Goal: Obtain resource: Obtain resource

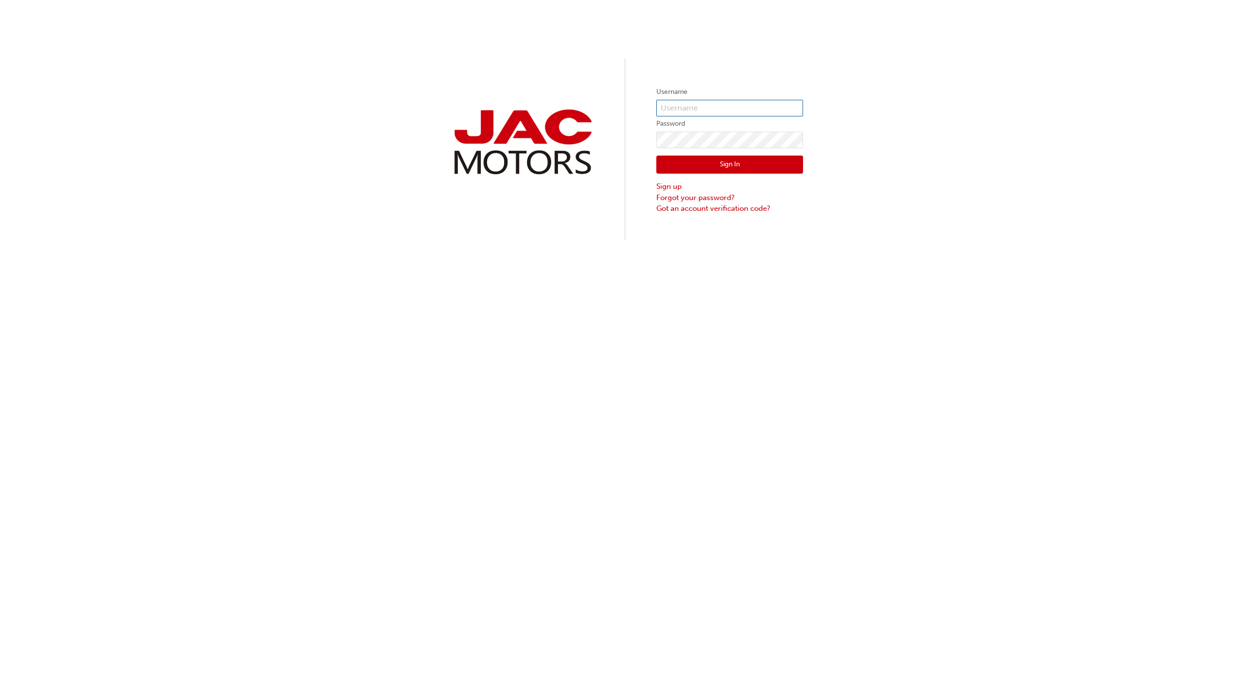
type input "CT779"
click at [718, 161] on button "Sign In" at bounding box center [729, 165] width 147 height 19
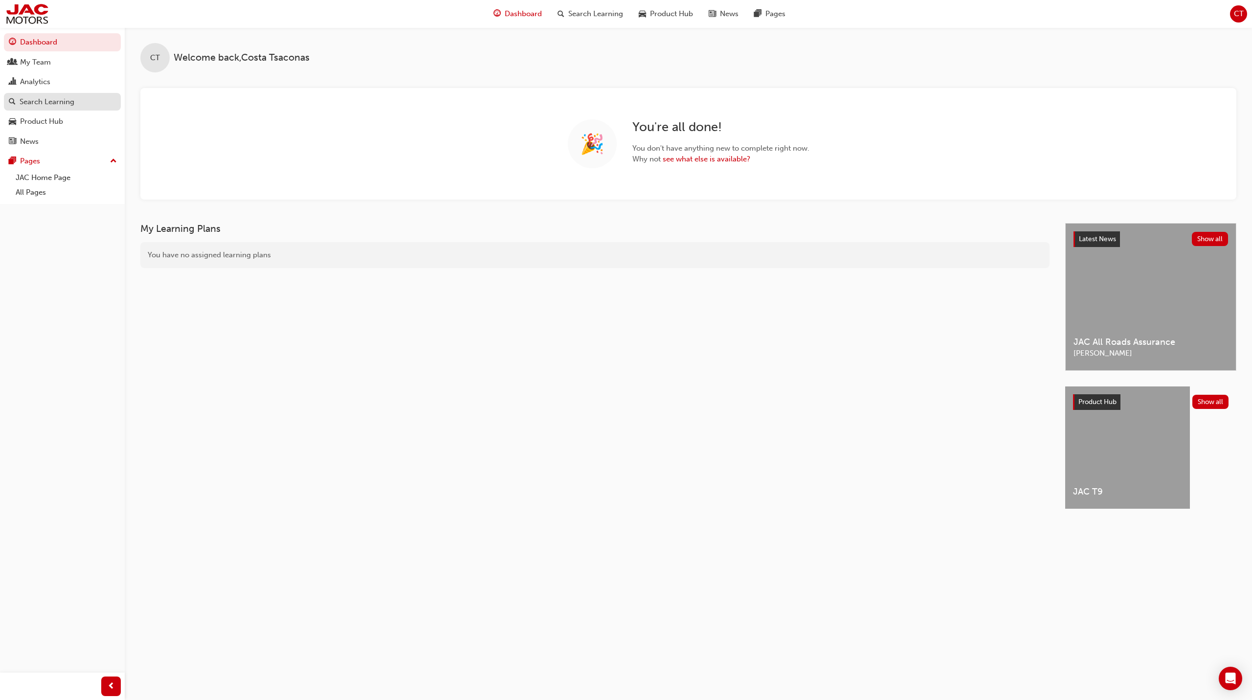
click at [73, 102] on div "Search Learning" at bounding box center [47, 101] width 55 height 11
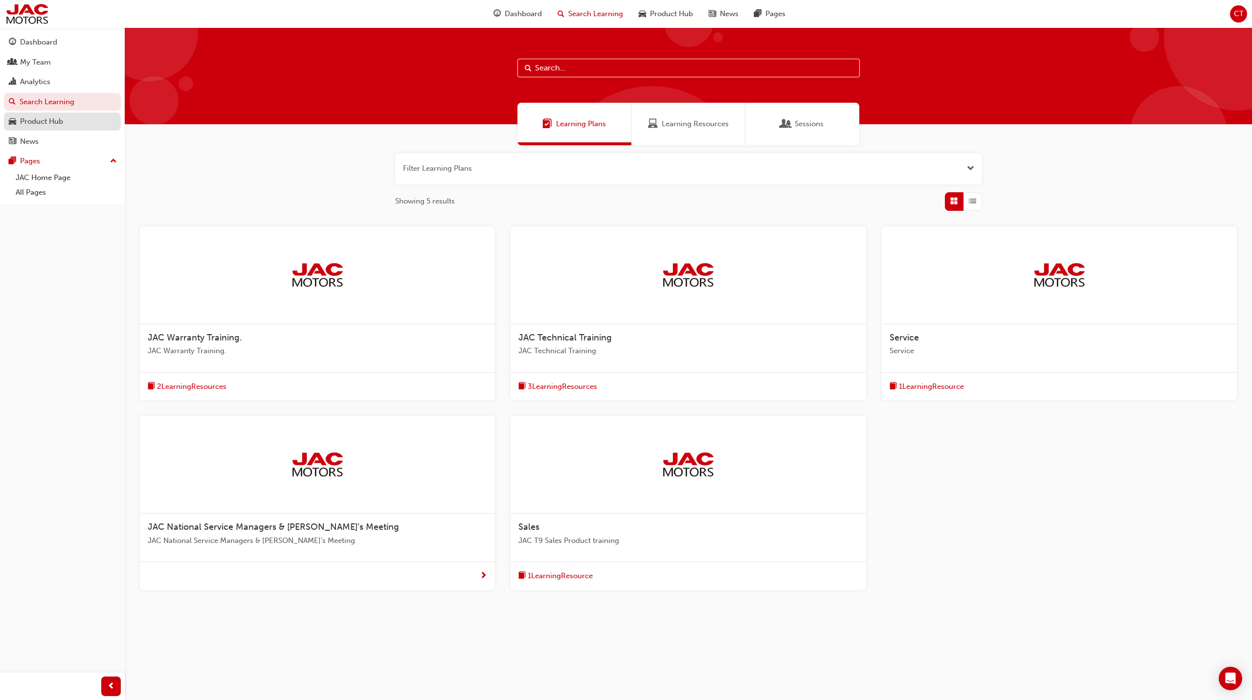
click at [69, 124] on div "Product Hub" at bounding box center [62, 121] width 107 height 12
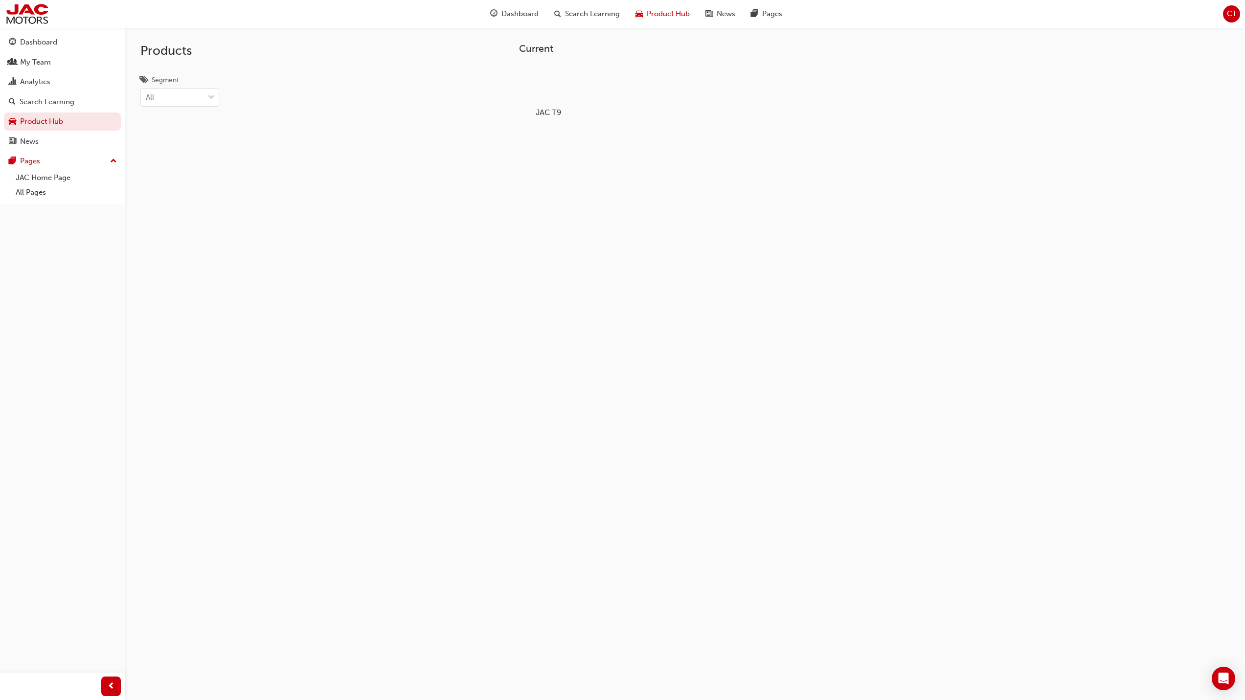
click at [535, 87] on div at bounding box center [548, 84] width 54 height 39
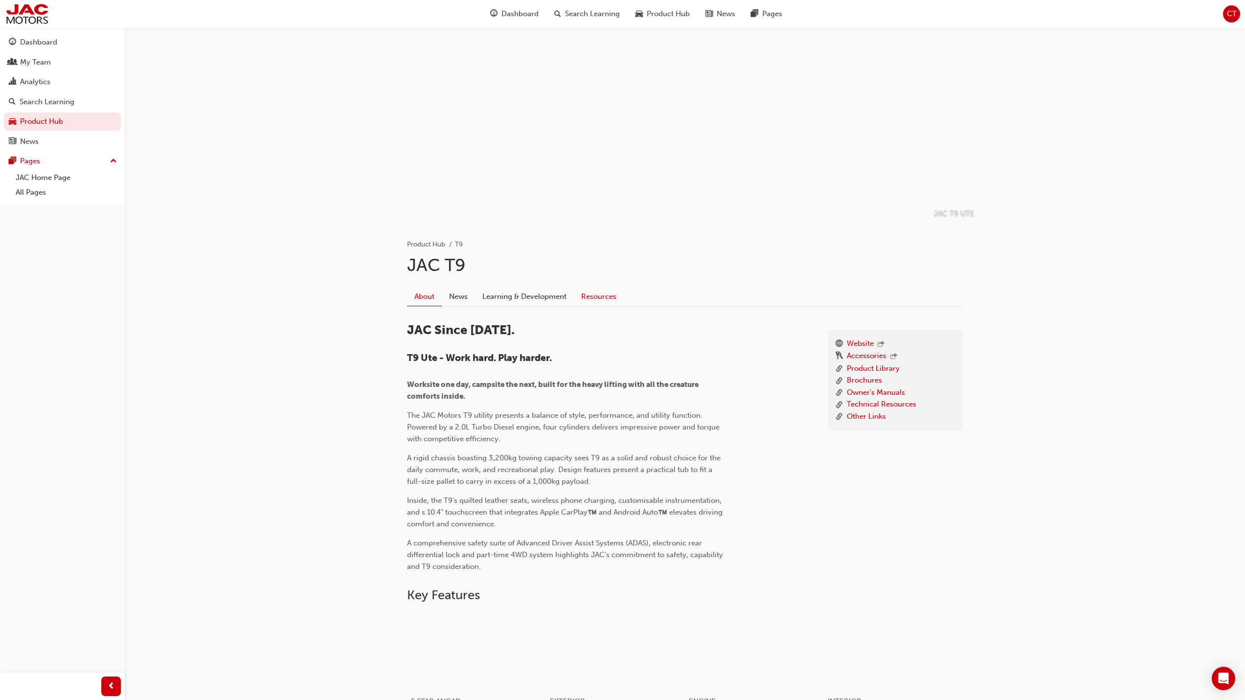
click at [597, 295] on link "Resources" at bounding box center [599, 296] width 50 height 19
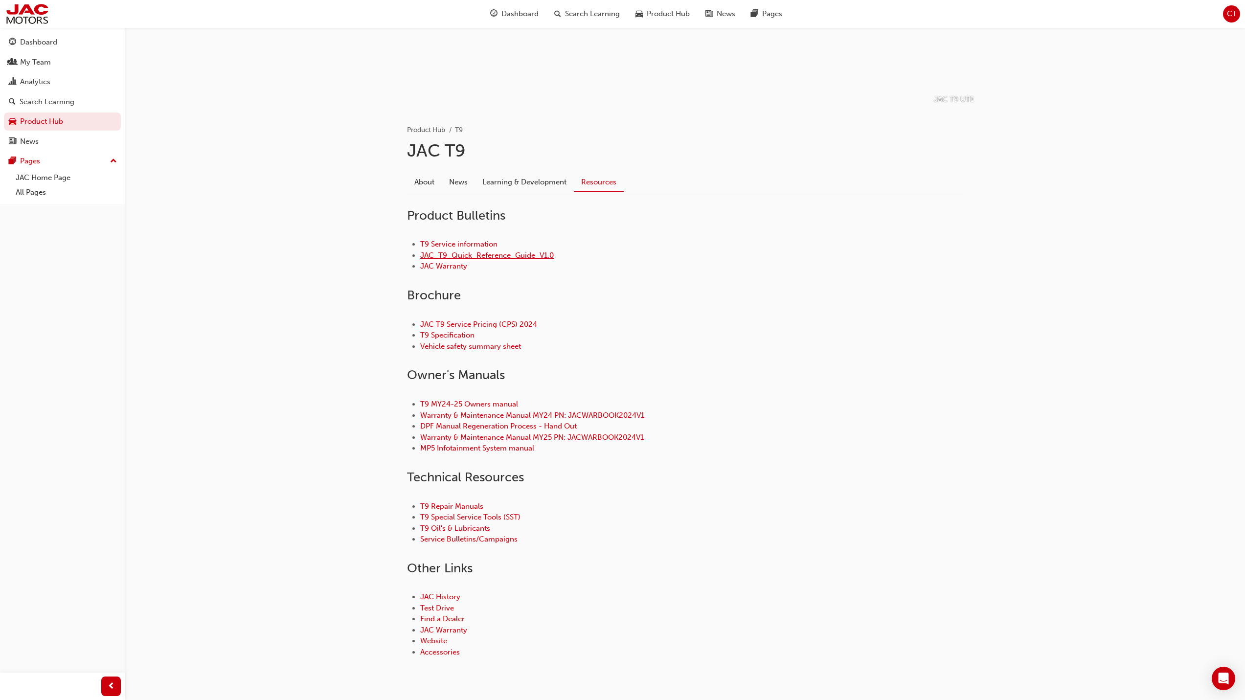
scroll to position [143, 0]
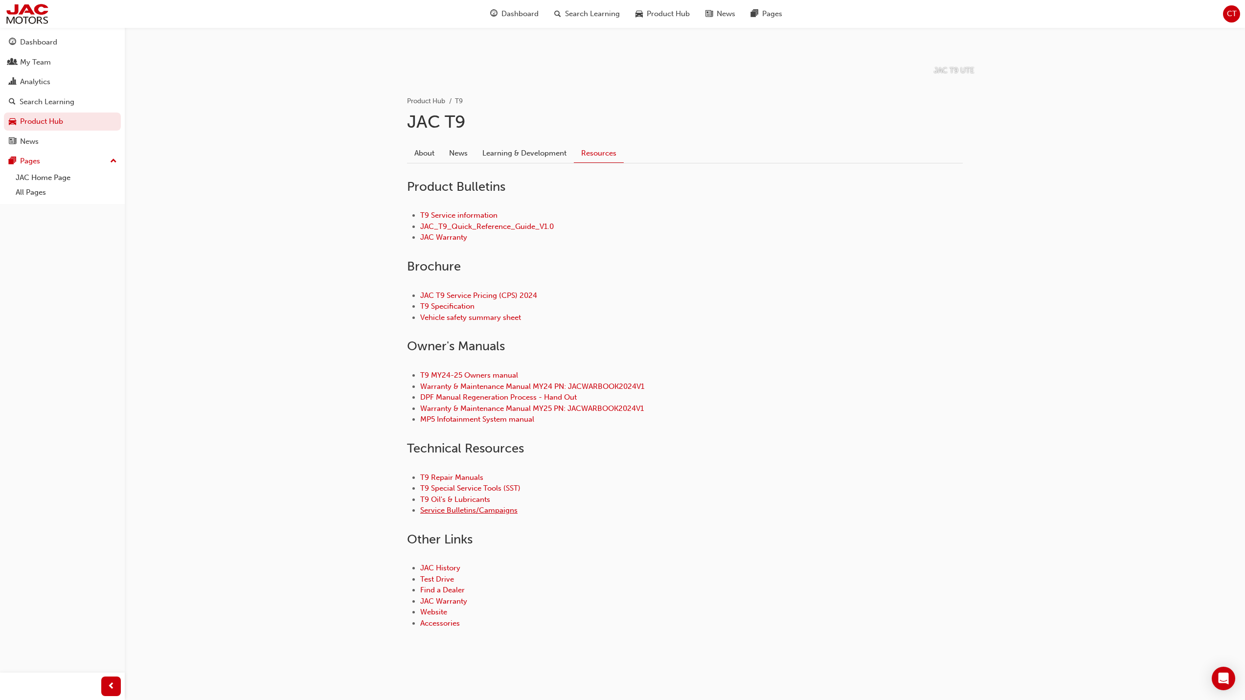
click at [449, 506] on link "Service Bulletins/Campaigns" at bounding box center [468, 510] width 97 height 9
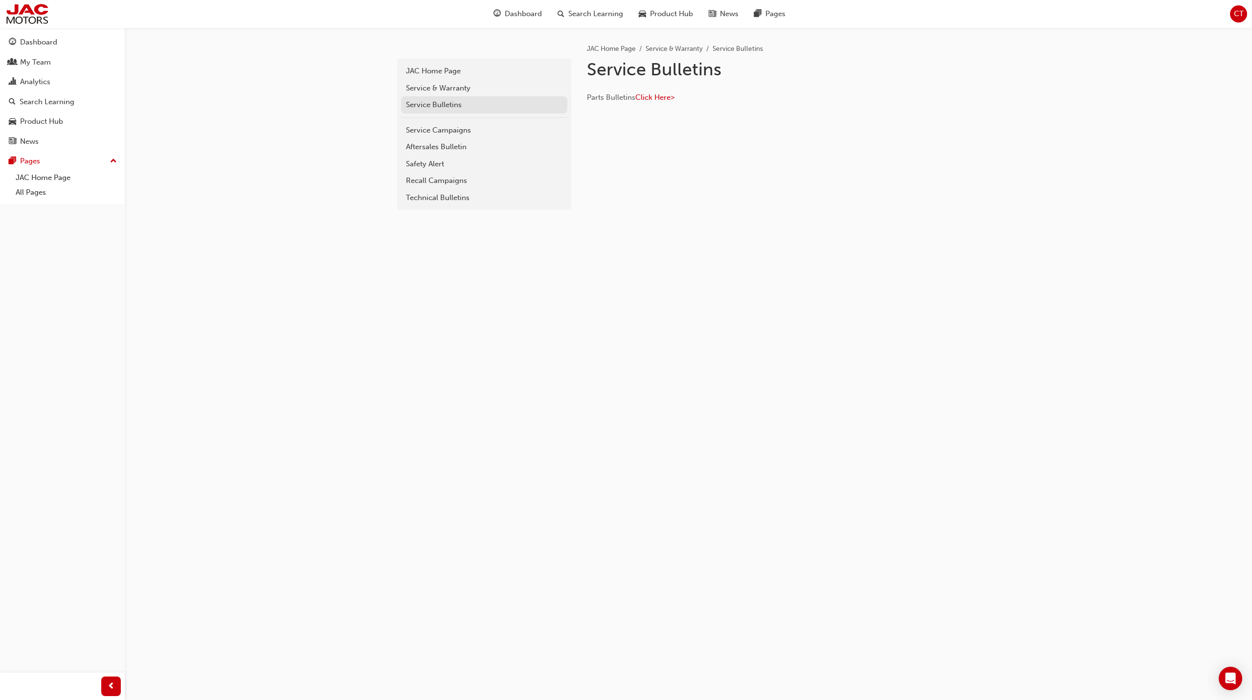
click at [450, 105] on div "Service Bulletins" at bounding box center [484, 104] width 157 height 11
click at [486, 93] on div "Service & Warranty" at bounding box center [484, 88] width 157 height 11
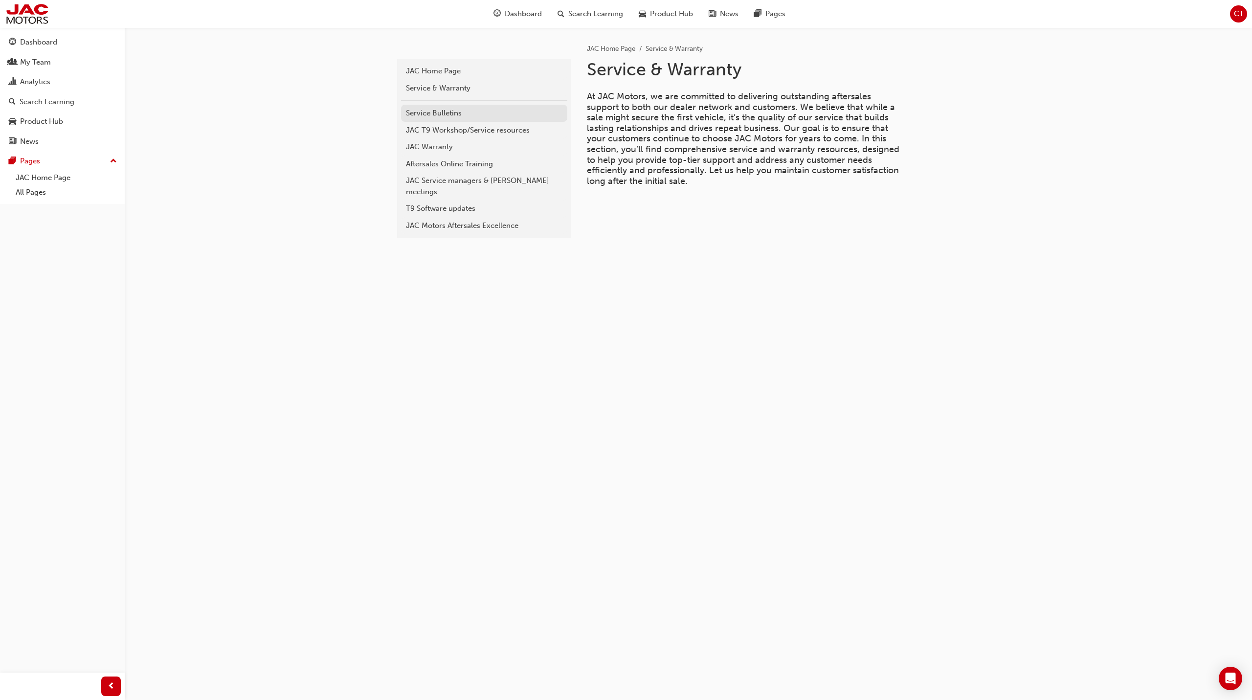
click at [487, 115] on div "Service Bulletins" at bounding box center [484, 113] width 157 height 11
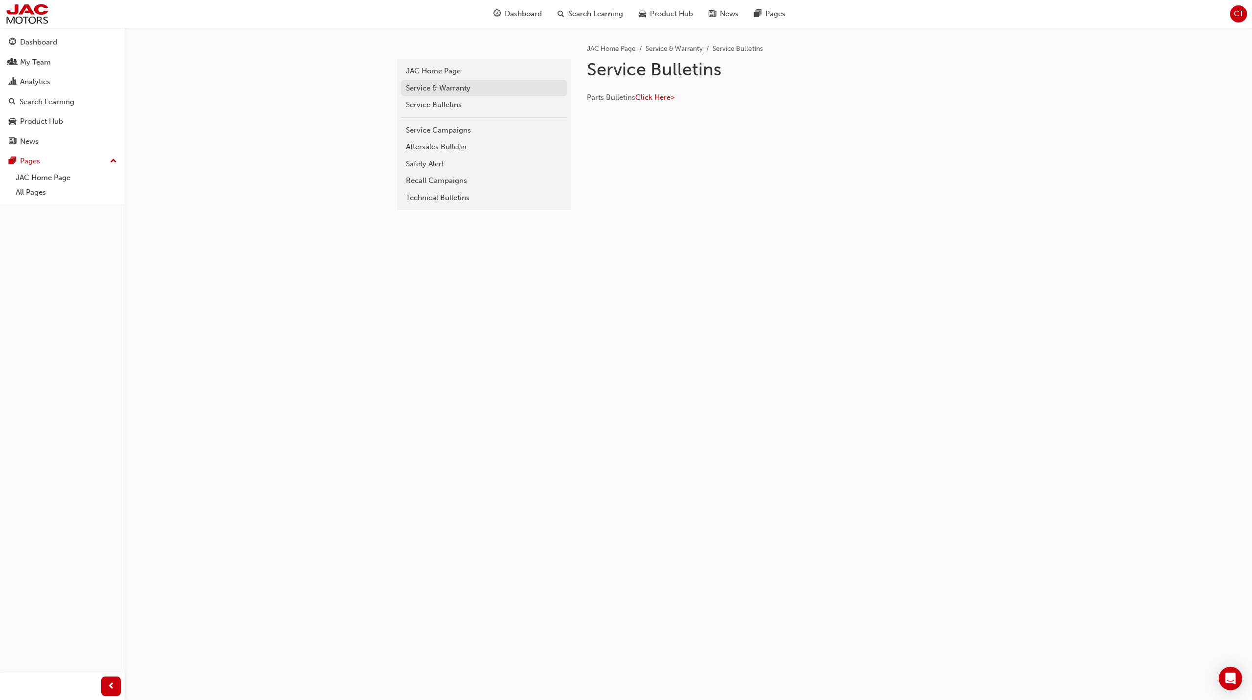
click at [482, 92] on div "Service & Warranty" at bounding box center [484, 88] width 157 height 11
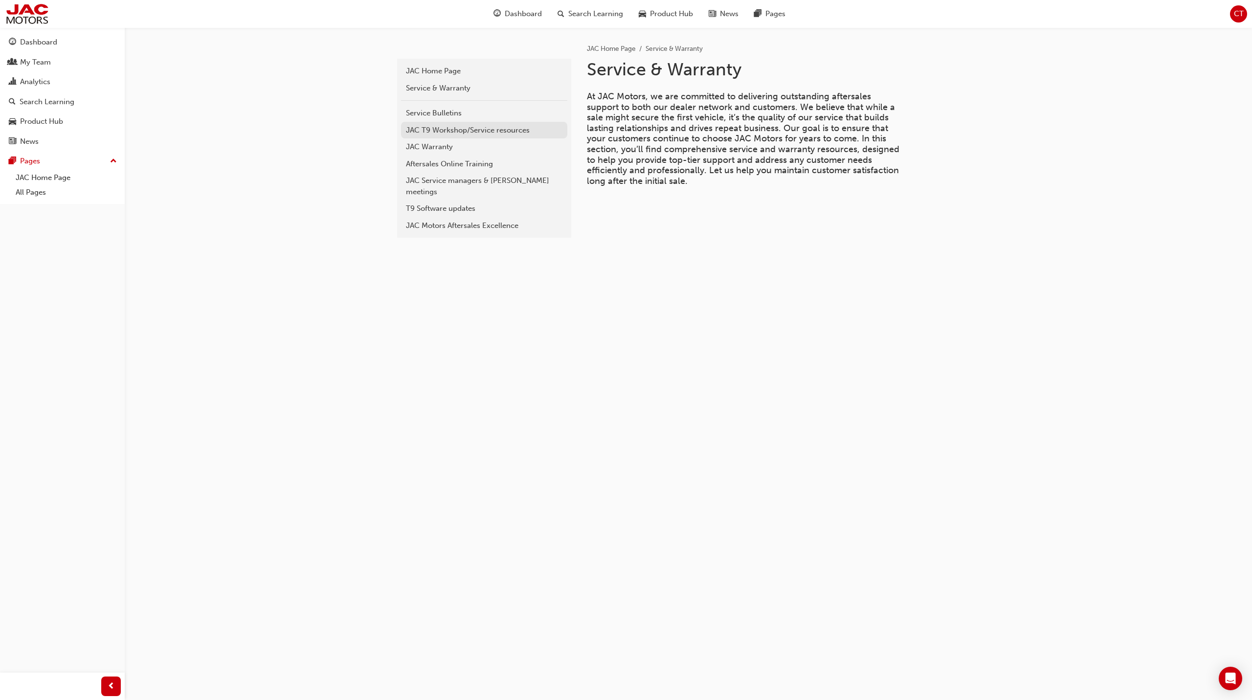
click at [488, 136] on link "JAC T9 Workshop/Service resources" at bounding box center [484, 130] width 166 height 17
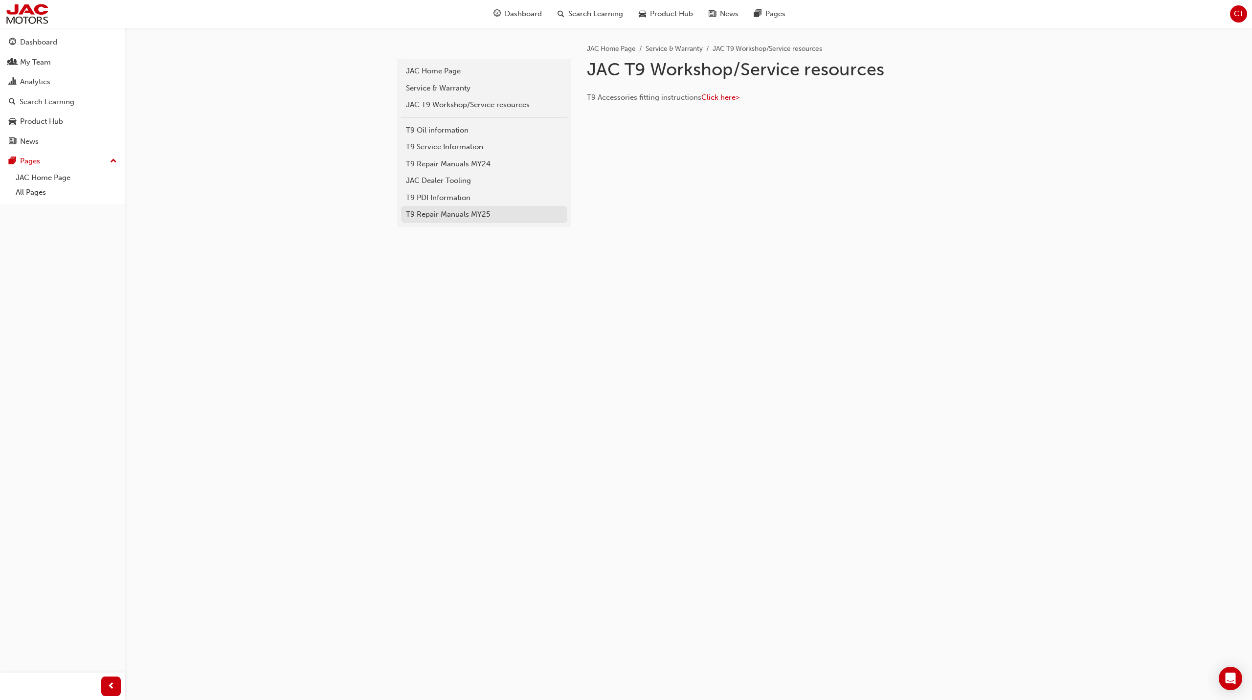
click at [494, 221] on link "T9 Repair Manuals MY25" at bounding box center [484, 214] width 166 height 17
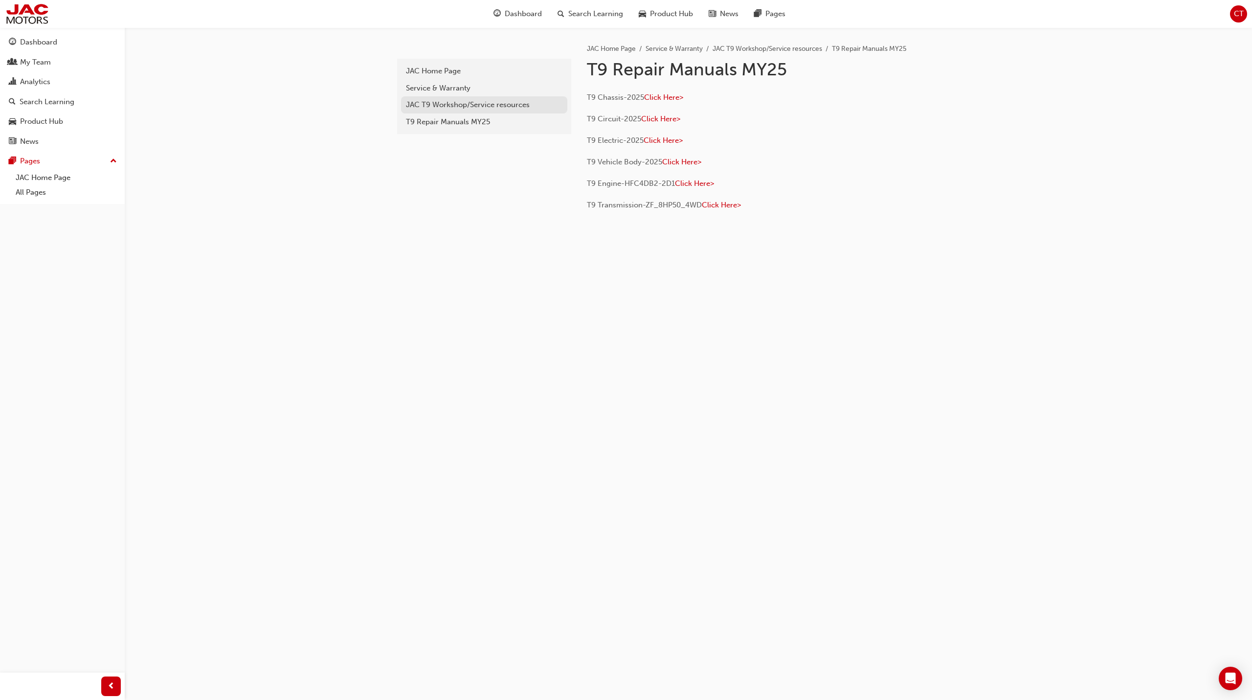
click at [475, 112] on link "JAC T9 Workshop/Service resources" at bounding box center [484, 104] width 166 height 17
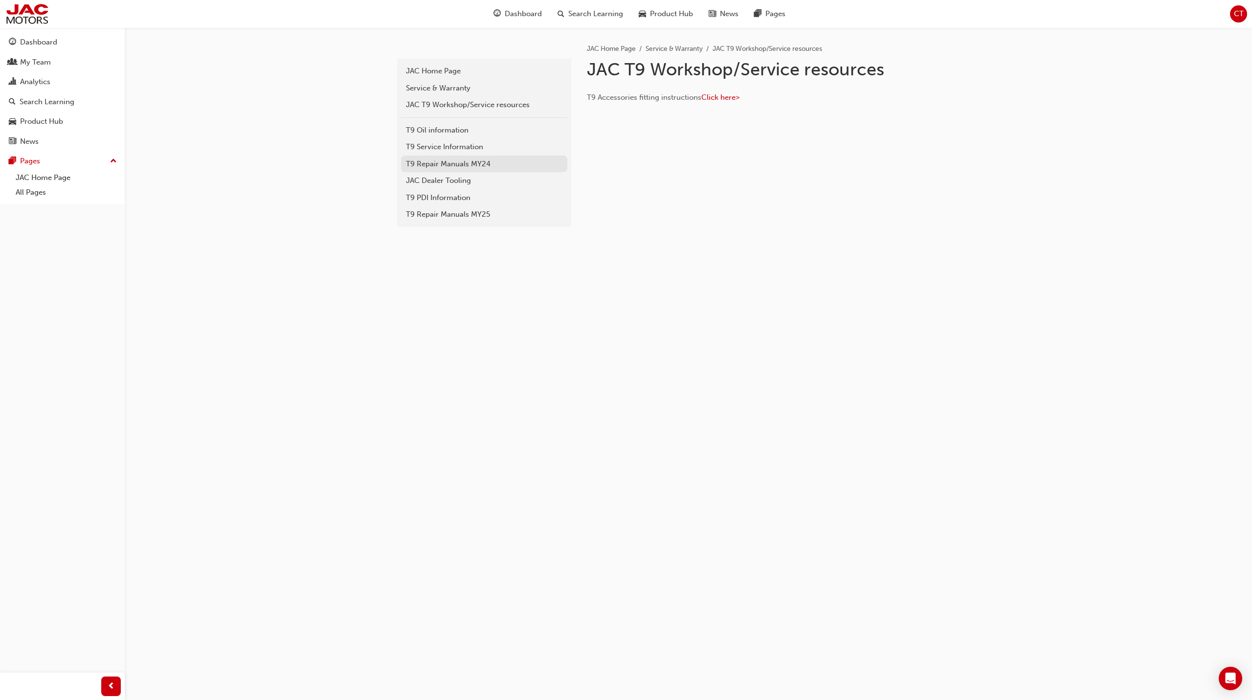
click at [490, 167] on div "T9 Repair Manuals MY24" at bounding box center [484, 163] width 157 height 11
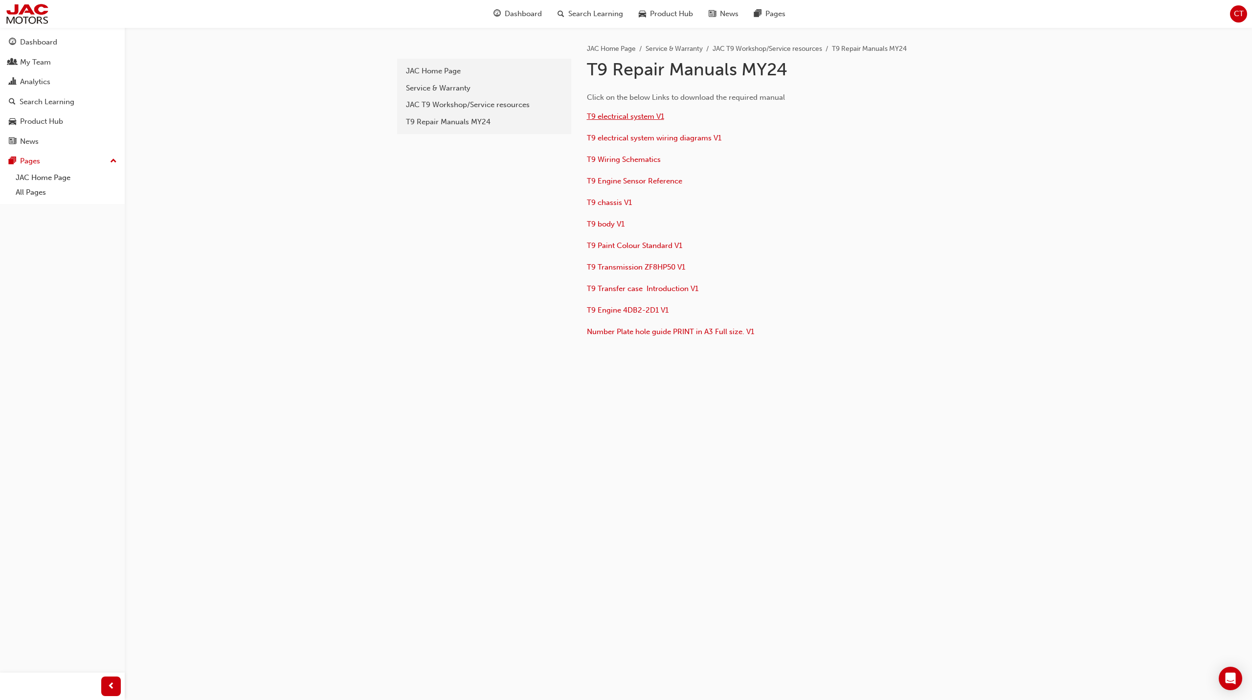
click at [634, 119] on span "T9 electrical system V1" at bounding box center [625, 116] width 77 height 9
